Goal: Find specific fact: Find specific fact

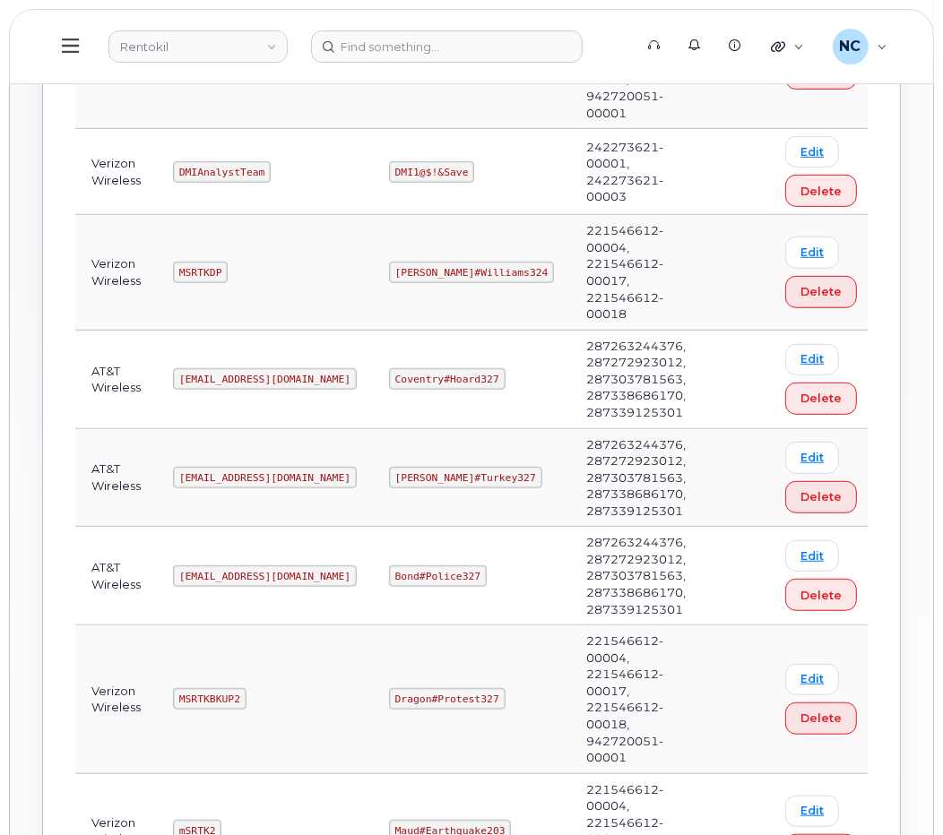
scroll to position [995, 0]
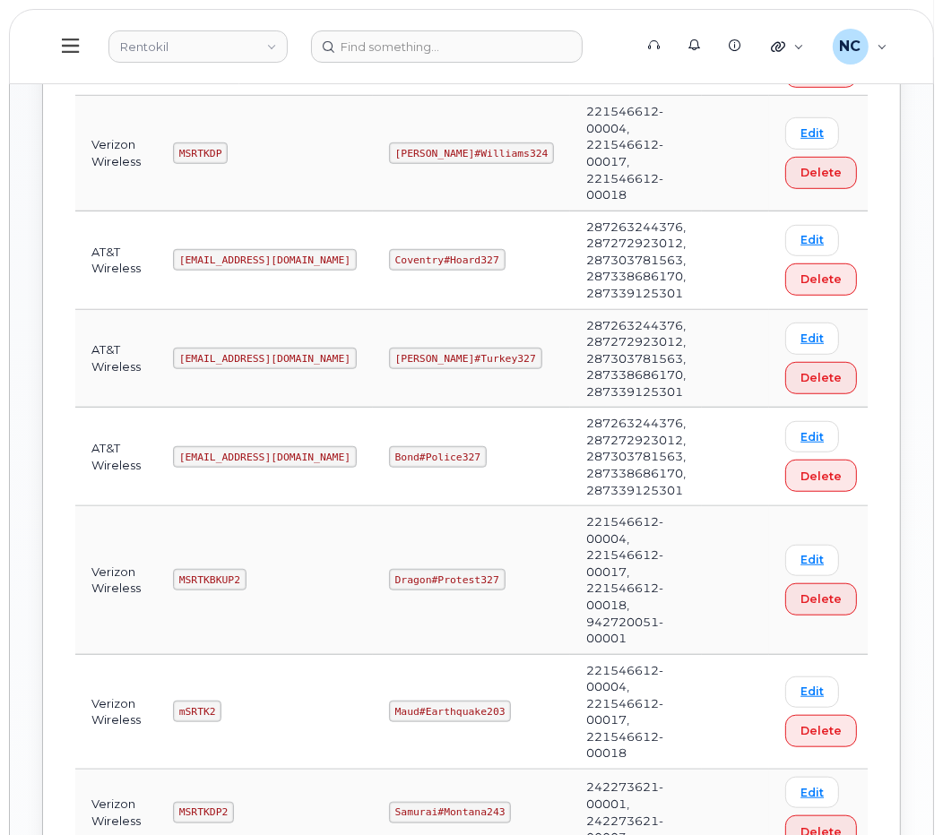
click at [240, 770] on td "MSRTKDP2" at bounding box center [265, 813] width 216 height 86
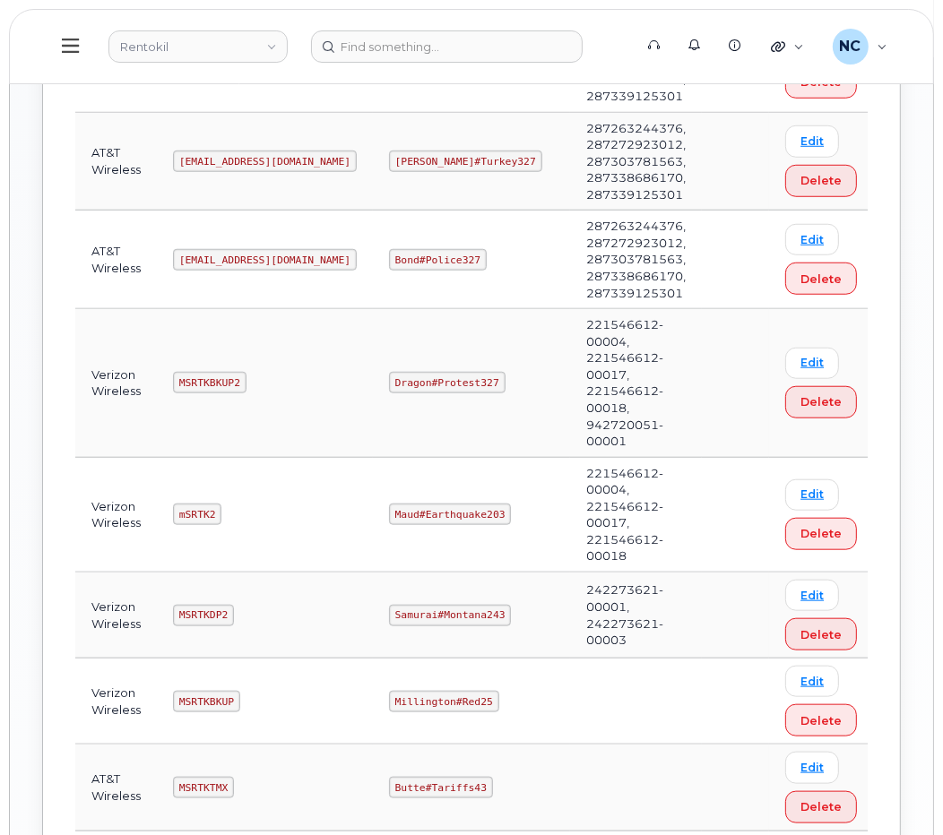
scroll to position [1194, 0]
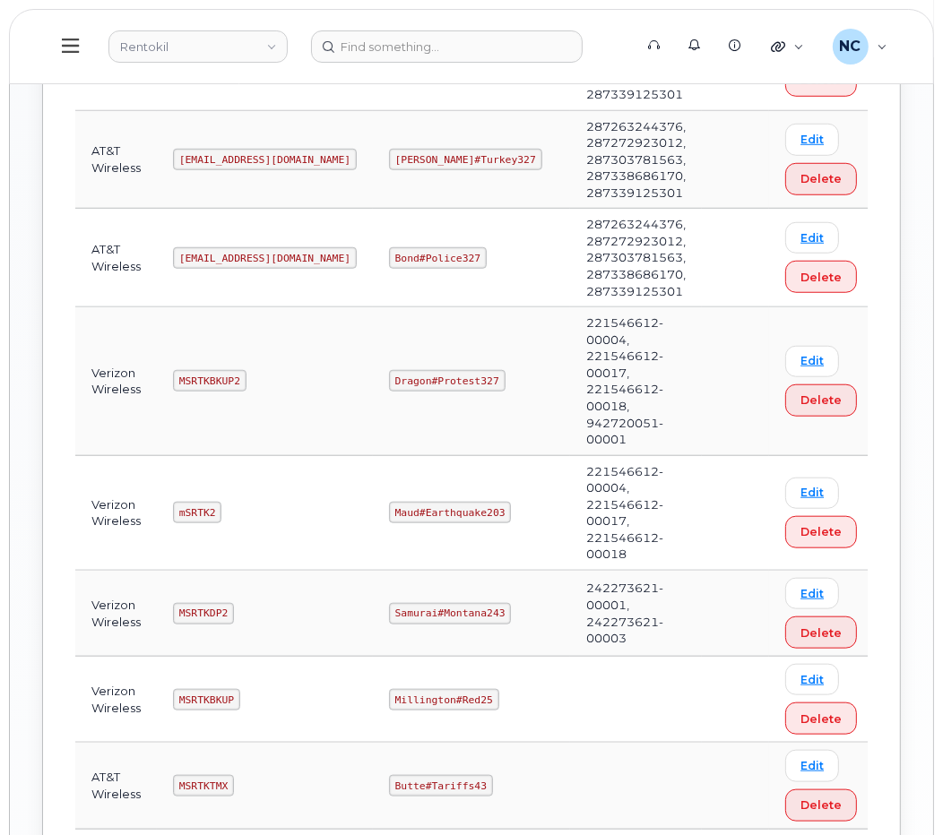
click at [245, 743] on td "MSRTKTMX" at bounding box center [265, 786] width 216 height 86
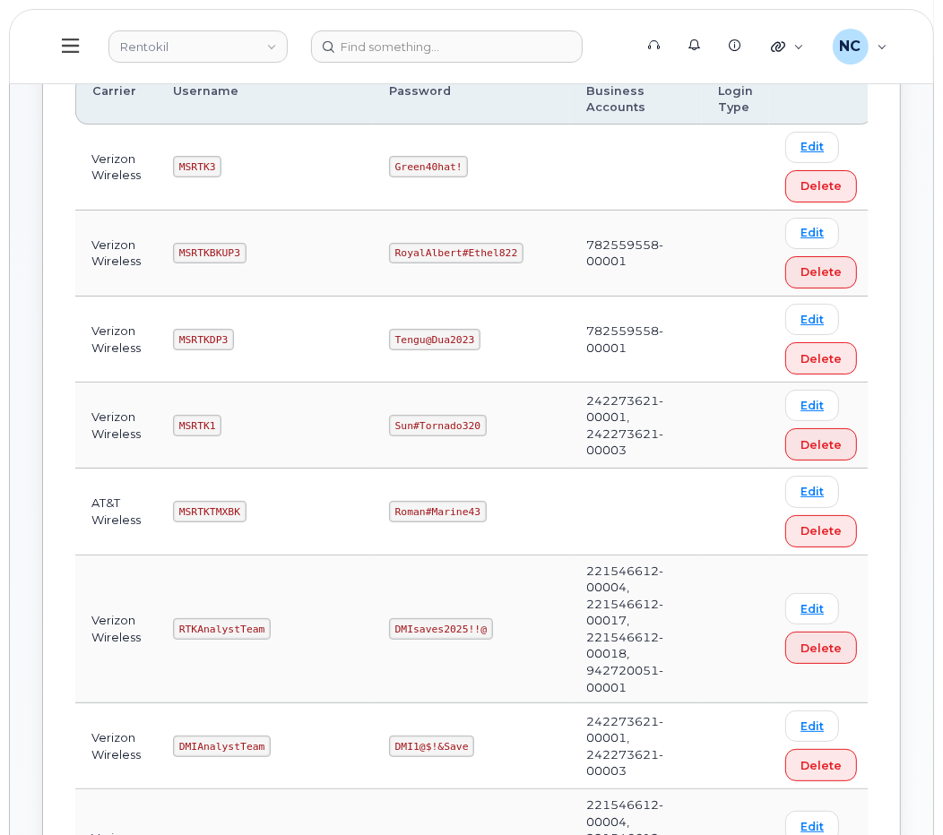
scroll to position [298, 0]
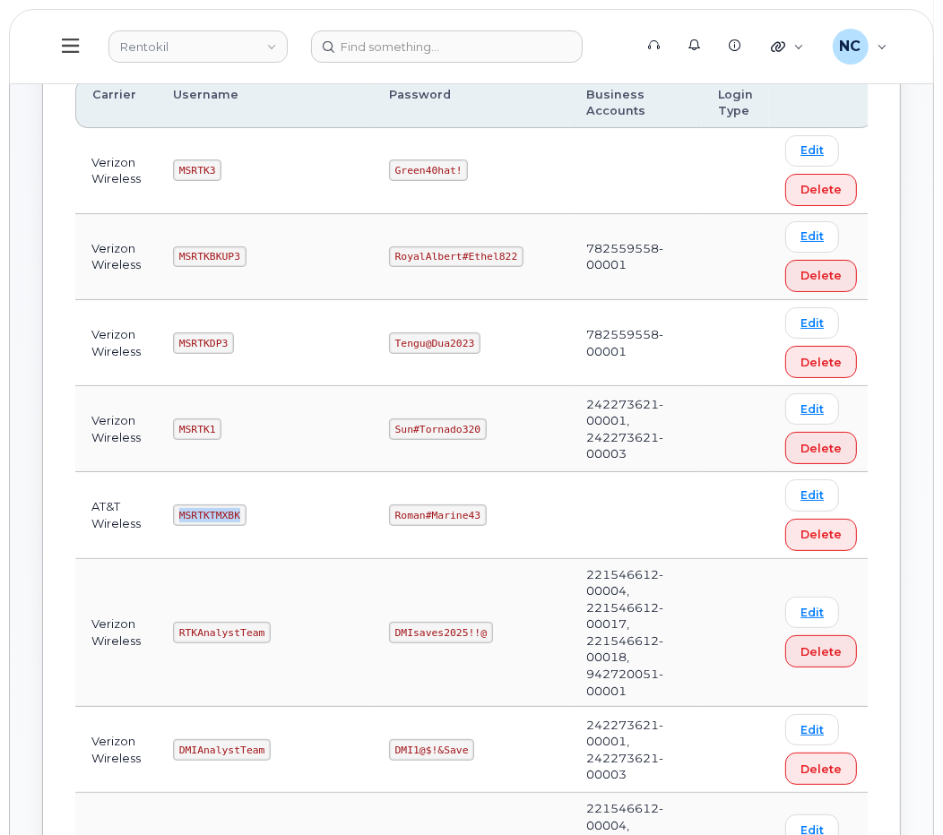
drag, startPoint x: 252, startPoint y: 513, endPoint x: 181, endPoint y: 521, distance: 71.1
click at [181, 521] on td "MSRTKTMXBK" at bounding box center [265, 515] width 216 height 86
copy code "MSRTKTMXBK"
drag, startPoint x: 472, startPoint y: 518, endPoint x: 364, endPoint y: 506, distance: 109.0
click at [364, 506] on tr "AT&T Wireless MSRTKTMXBK Roman#Marine43 Edit Delete" at bounding box center [473, 515] width 797 height 86
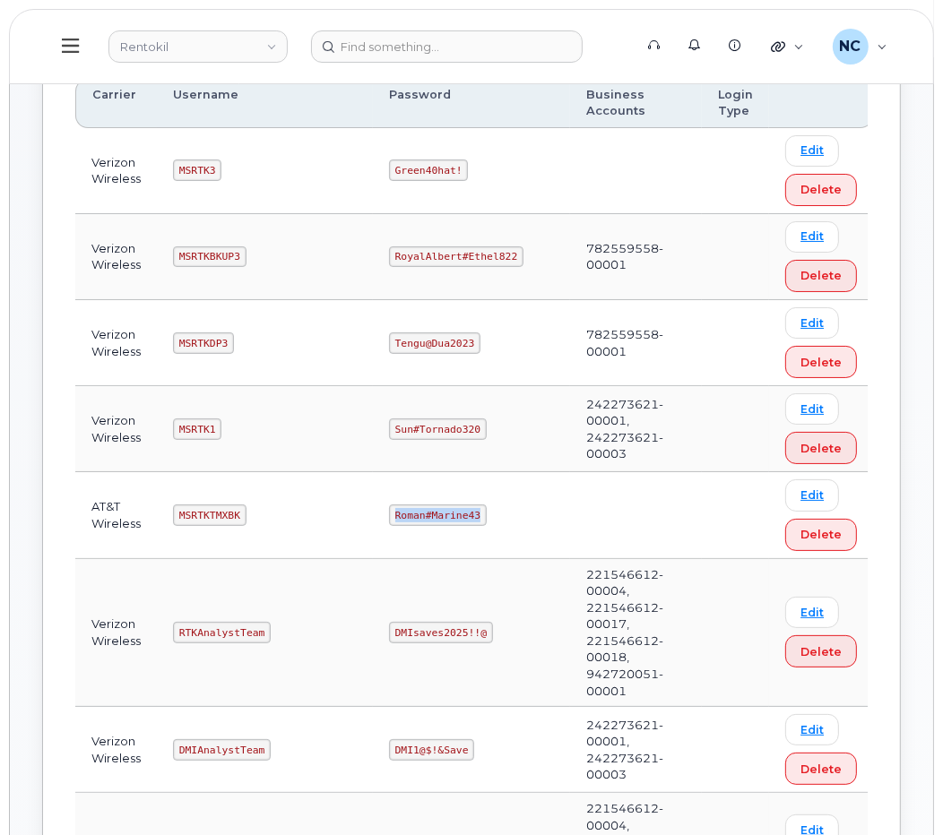
copy tr "Roman#Marine43"
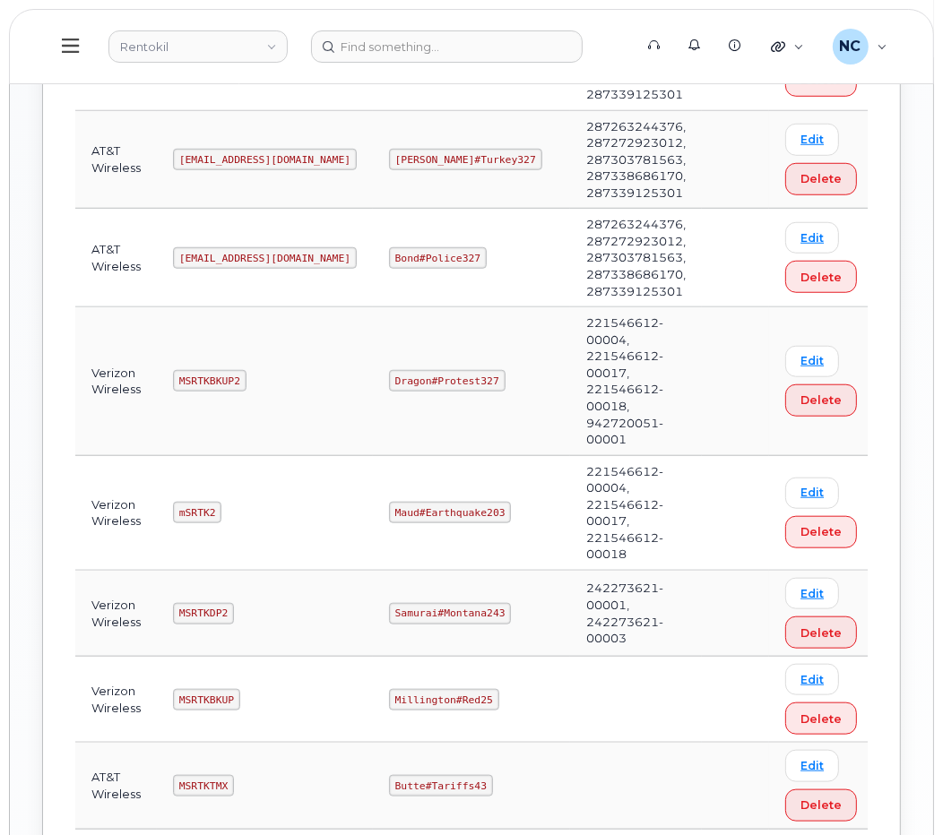
scroll to position [995, 0]
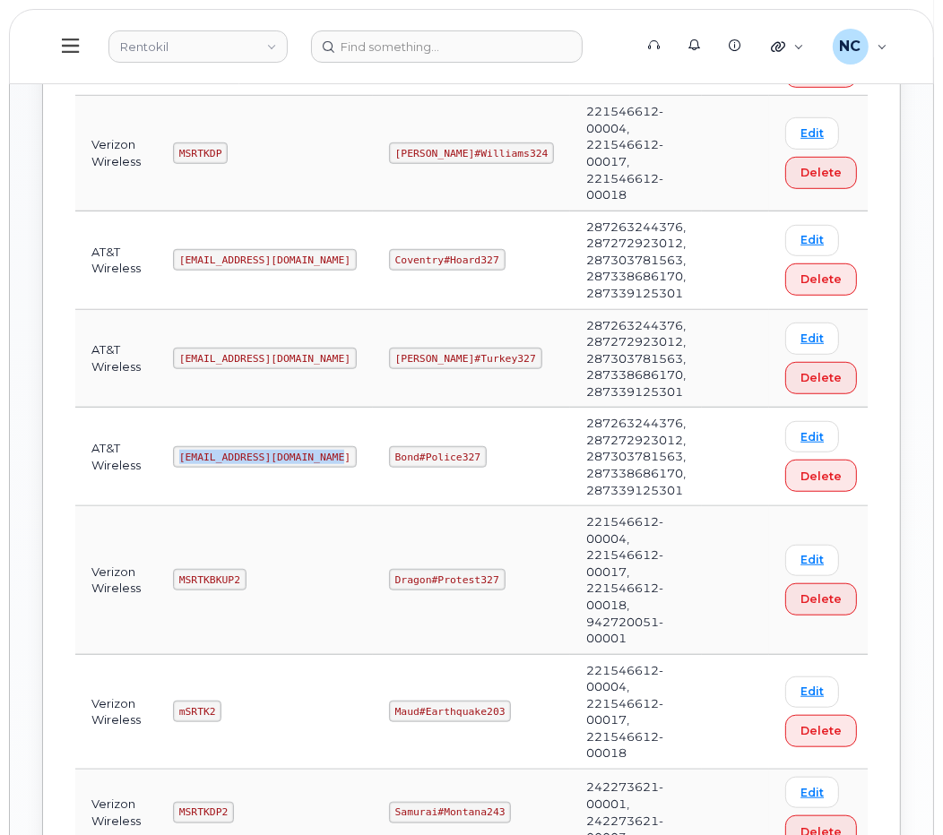
drag, startPoint x: 346, startPoint y: 358, endPoint x: 171, endPoint y: 363, distance: 174.8
click at [171, 408] on td "[EMAIL_ADDRESS][DOMAIN_NAME]" at bounding box center [265, 457] width 216 height 99
drag, startPoint x: 220, startPoint y: 379, endPoint x: 345, endPoint y: 365, distance: 126.2
click at [345, 408] on td "[EMAIL_ADDRESS][DOMAIN_NAME]" at bounding box center [265, 457] width 216 height 99
copy code "[EMAIL_ADDRESS][DOMAIN_NAME]"
